Goal: Unclear: Browse casually

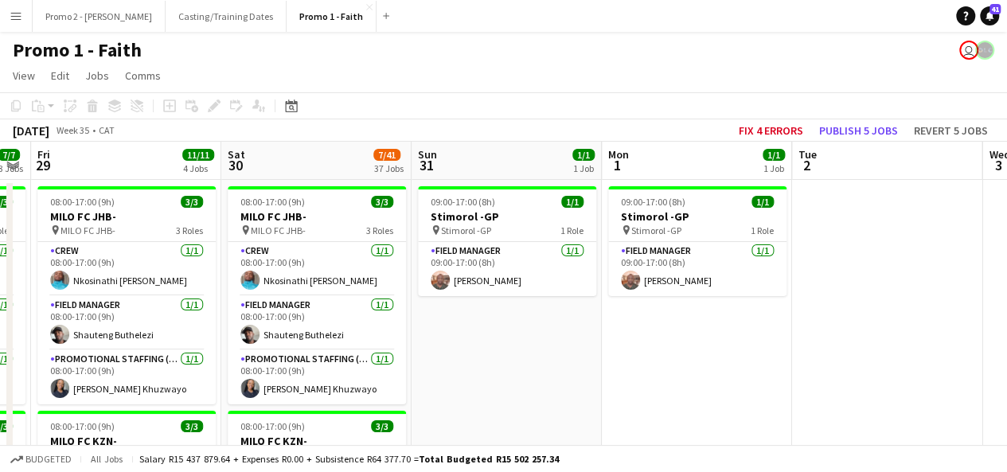
scroll to position [0, 569]
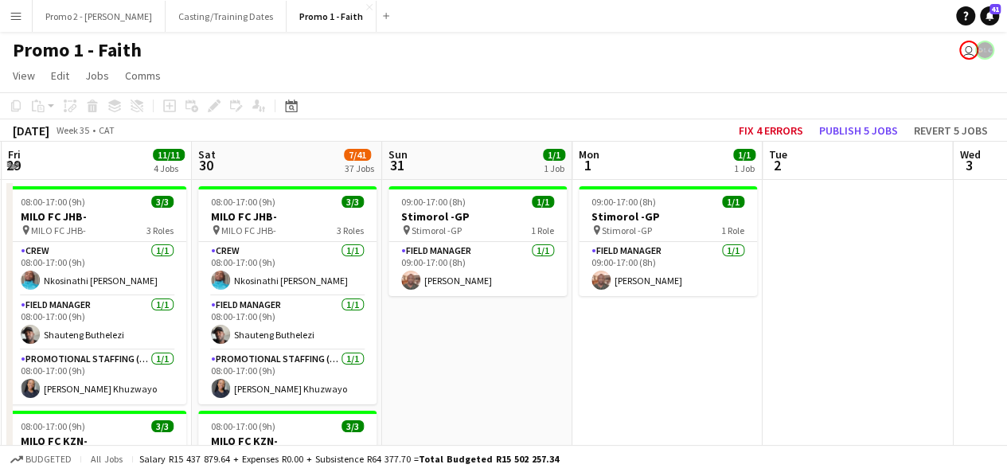
drag, startPoint x: 950, startPoint y: 299, endPoint x: 0, endPoint y: 359, distance: 951.6
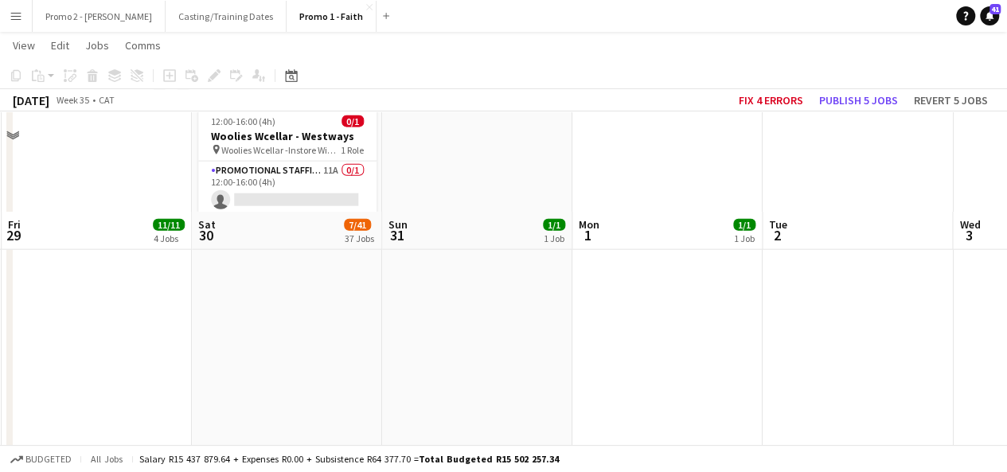
scroll to position [4952, 0]
